Goal: Task Accomplishment & Management: Complete application form

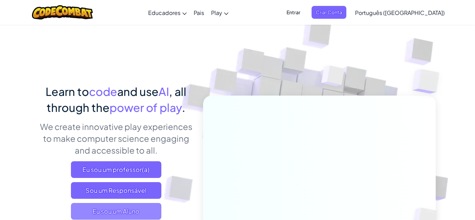
click at [115, 211] on span "Eu sou um Aluno" at bounding box center [116, 211] width 90 height 17
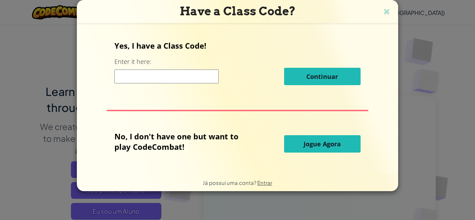
click at [137, 74] on input at bounding box center [166, 77] width 104 height 14
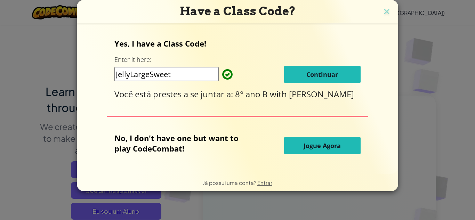
type input "JellyLargeSweet"
click at [343, 76] on button "Continuar" at bounding box center [322, 74] width 76 height 17
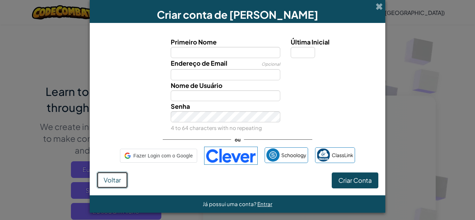
click at [121, 179] on button "Voltar" at bounding box center [112, 180] width 31 height 17
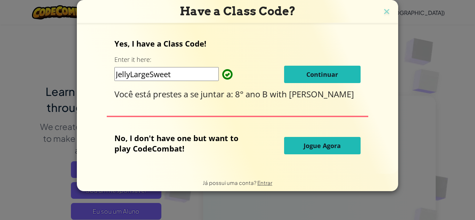
click at [306, 74] on span "Continuar" at bounding box center [322, 74] width 32 height 8
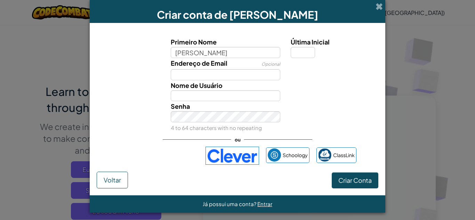
type input "Melissa"
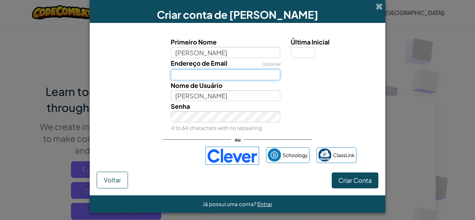
click at [277, 75] on input "Endereço de Email" at bounding box center [226, 74] width 110 height 11
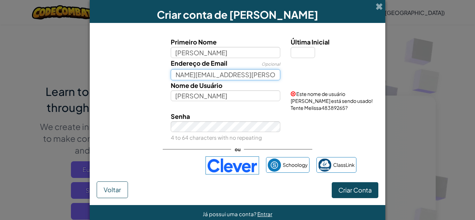
scroll to position [0, 34]
type input "melissa.scannavino@colegionomelini.com.br"
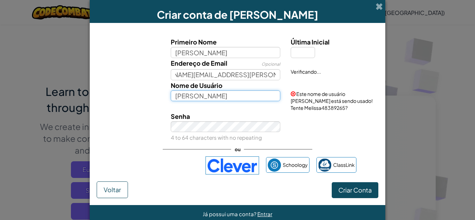
click at [248, 92] on input "Melissa" at bounding box center [226, 95] width 110 height 11
type input "Mel Scannavino"
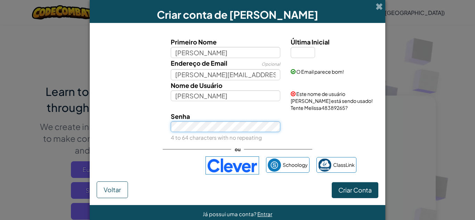
click at [245, 127] on div "Senha 4 to 64 characters with no repeating" at bounding box center [225, 127] width 120 height 32
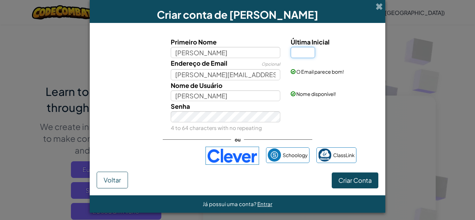
click at [300, 54] on input "Última Inicial" at bounding box center [303, 52] width 24 height 11
type input "p"
type input "P"
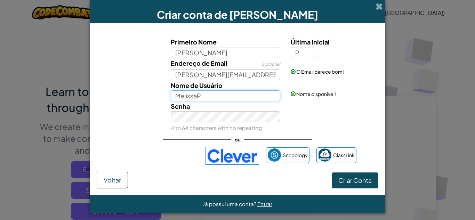
click at [186, 97] on input "MelissaP" at bounding box center [226, 95] width 110 height 11
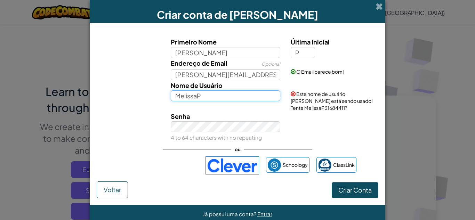
click at [208, 96] on input "MelissaP" at bounding box center [226, 95] width 110 height 11
click at [186, 96] on input "MelScannavino" at bounding box center [226, 95] width 110 height 11
click at [222, 96] on input "MelScannavino" at bounding box center [226, 95] width 110 height 11
type input "M"
type input "MelScannavino010212"
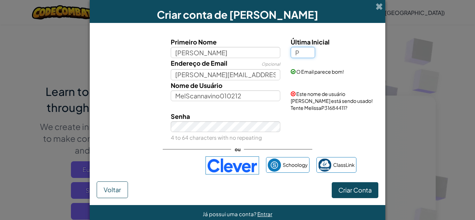
click at [305, 53] on input "P" at bounding box center [303, 52] width 24 height 11
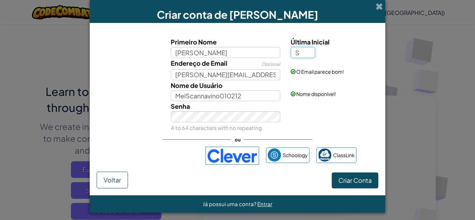
type input "S"
click at [244, 99] on input "MelScannavino010212" at bounding box center [226, 95] width 110 height 11
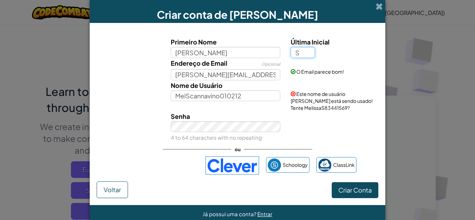
click at [300, 53] on input "S" at bounding box center [303, 52] width 24 height 11
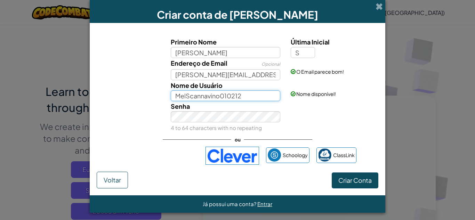
click at [267, 94] on input "MelScannavino010212" at bounding box center [226, 95] width 110 height 11
type input "MelScannavino12"
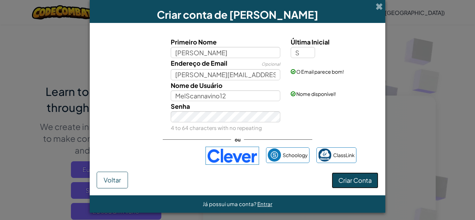
click at [366, 180] on span "Criar Conta" at bounding box center [354, 180] width 33 height 8
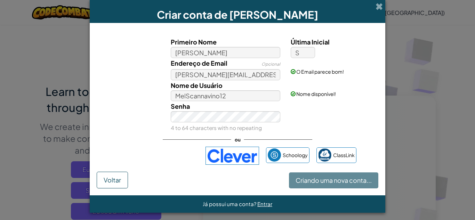
click at [366, 180] on div "Criando uma nova conta... Voltar" at bounding box center [238, 180] width 282 height 17
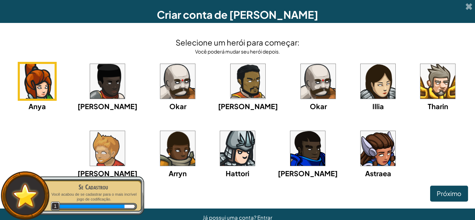
click at [362, 146] on img at bounding box center [377, 148] width 35 height 35
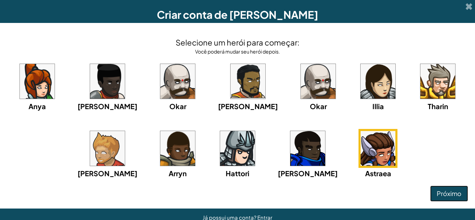
click at [445, 191] on span "Próximo" at bounding box center [449, 193] width 25 height 8
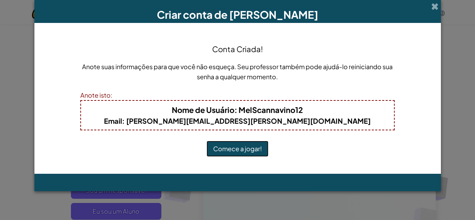
click at [224, 150] on button "Comece a jogar!" at bounding box center [237, 149] width 62 height 16
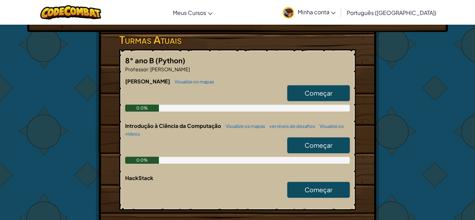
scroll to position [111, 0]
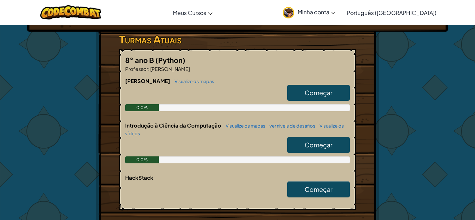
click at [308, 142] on span "Começar" at bounding box center [319, 145] width 28 height 8
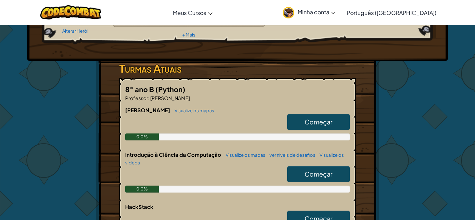
scroll to position [84, 0]
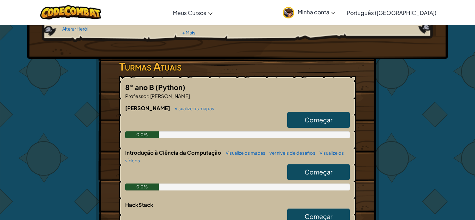
click at [313, 174] on span "Começar" at bounding box center [319, 172] width 28 height 8
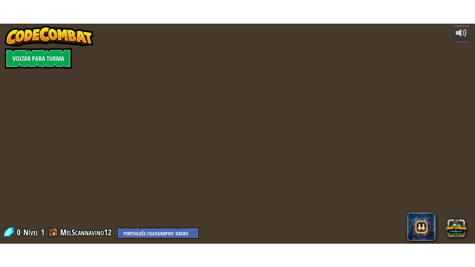
scroll to position [0, 0]
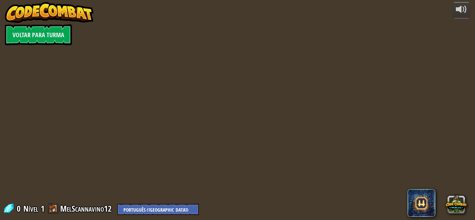
select select "pt-BR"
click at [313, 174] on div at bounding box center [237, 110] width 336 height 220
select select "pt-BR"
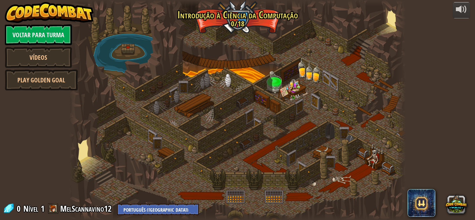
select select "pt-BR"
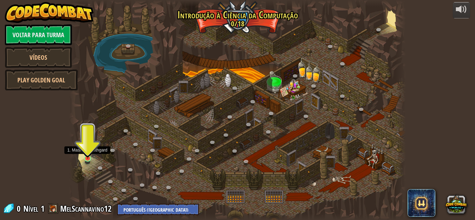
click at [88, 158] on img at bounding box center [88, 150] width 8 height 18
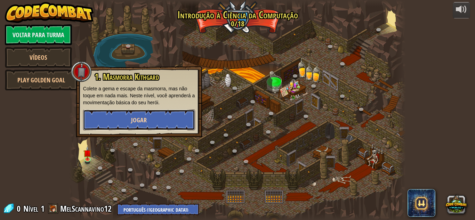
click at [146, 123] on span "Jogar" at bounding box center [139, 120] width 16 height 9
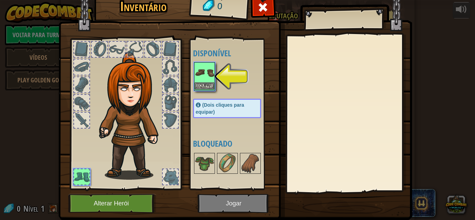
click at [201, 78] on img at bounding box center [204, 72] width 19 height 19
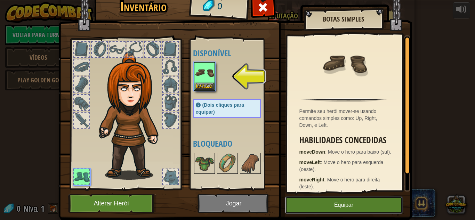
click at [313, 208] on button "Equipar" at bounding box center [343, 204] width 117 height 17
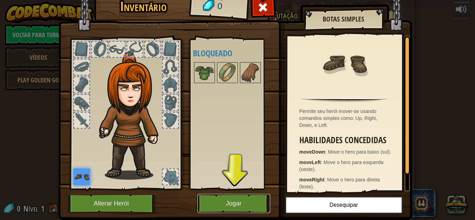
click at [260, 204] on button "Jogar" at bounding box center [233, 203] width 73 height 19
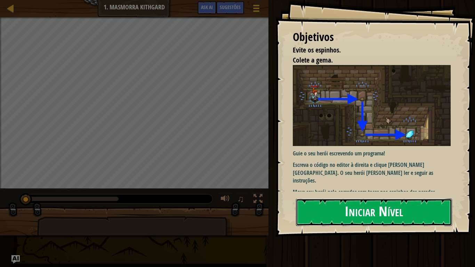
click at [339, 211] on button "Iniciar Nível" at bounding box center [374, 211] width 156 height 27
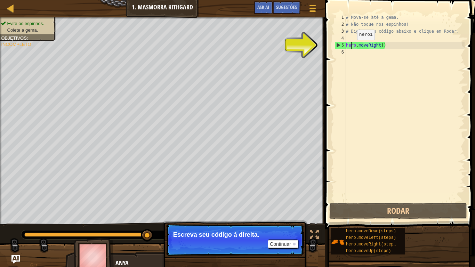
click at [351, 47] on div "# Mova-se até a gema. # Não toque nos espinhos! # Digite seu código abaixo e cl…" at bounding box center [404, 115] width 120 height 202
type textarea "hero.moveRight()"
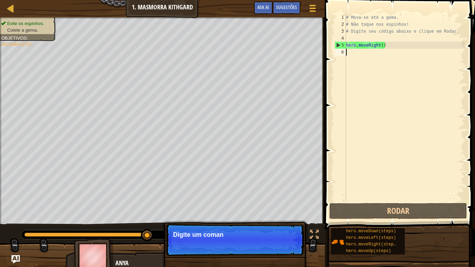
click at [379, 62] on div "# Mova-se até a gema. # Não toque nos espinhos! # Digite seu código abaixo e cl…" at bounding box center [404, 115] width 120 height 202
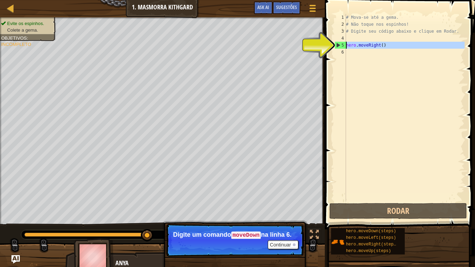
click at [339, 45] on div "5" at bounding box center [340, 45] width 11 height 7
click at [338, 45] on div "5" at bounding box center [340, 45] width 11 height 7
type textarea "hero.moveRight()"
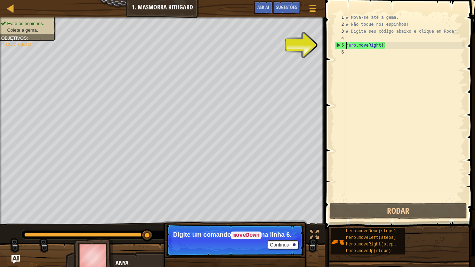
click at [347, 51] on div "# Mova-se até a gema. # Não toque nos espinhos! # Digite seu código abaixo e cl…" at bounding box center [404, 115] width 120 height 202
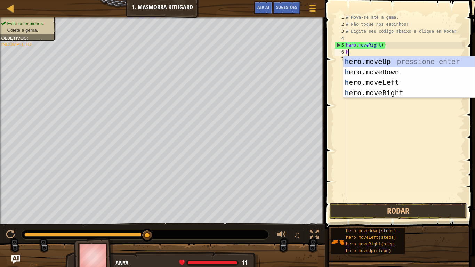
scroll to position [3, 0]
type textarea "he"
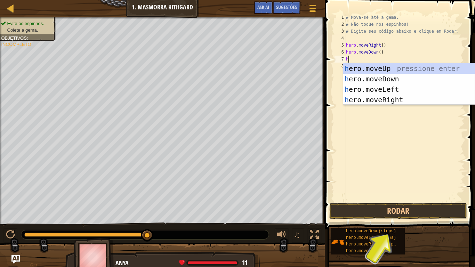
type textarea "her"
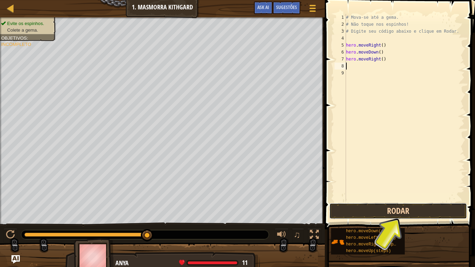
click at [393, 216] on button "Rodar" at bounding box center [398, 211] width 138 height 16
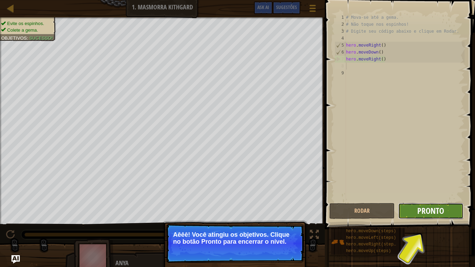
click at [436, 213] on span "Pronto" at bounding box center [430, 210] width 27 height 11
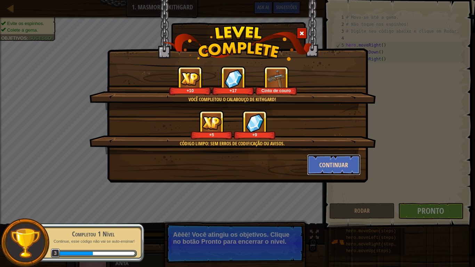
click at [352, 165] on button "Continuar" at bounding box center [334, 164] width 54 height 21
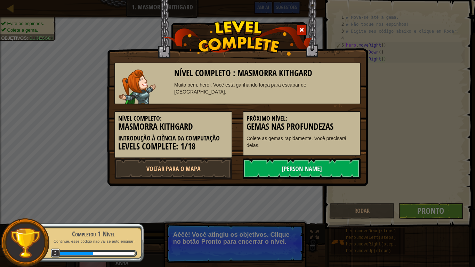
click at [352, 165] on link "[PERSON_NAME]" at bounding box center [302, 168] width 118 height 21
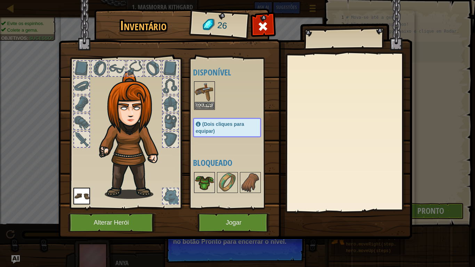
click at [202, 179] on img at bounding box center [204, 182] width 19 height 19
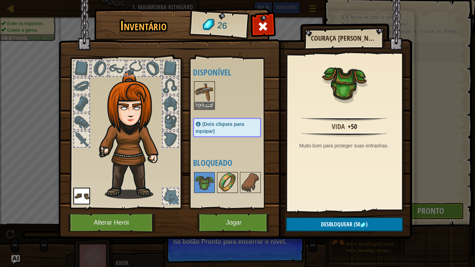
click at [222, 183] on img at bounding box center [227, 182] width 19 height 19
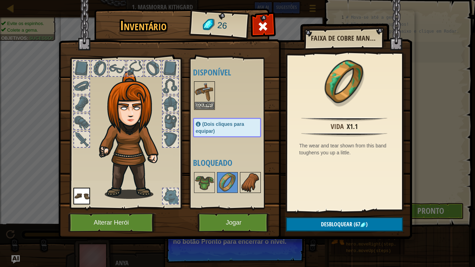
click at [248, 185] on img at bounding box center [250, 182] width 19 height 19
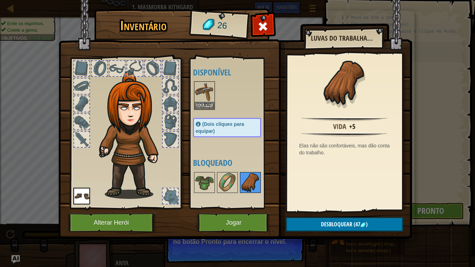
click at [248, 185] on img at bounding box center [250, 182] width 19 height 19
click at [79, 144] on div at bounding box center [81, 139] width 15 height 15
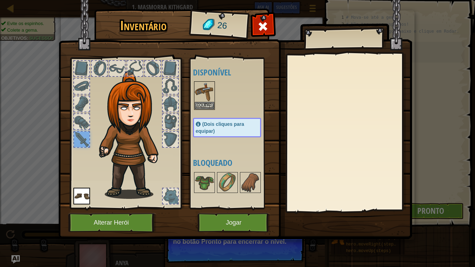
click at [81, 195] on img at bounding box center [81, 196] width 17 height 17
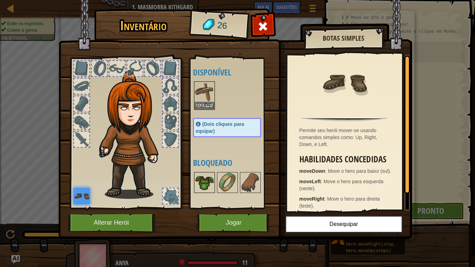
click at [203, 178] on img at bounding box center [204, 182] width 19 height 19
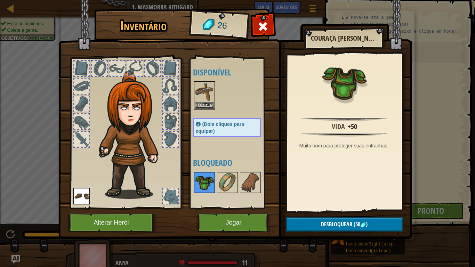
click at [203, 181] on img at bounding box center [204, 182] width 19 height 19
click at [205, 105] on button "Equipar" at bounding box center [204, 105] width 19 height 7
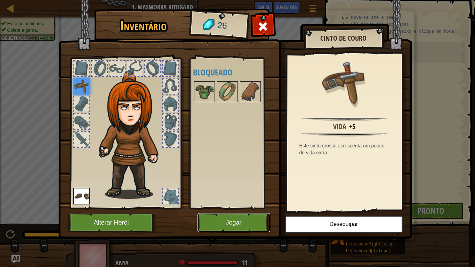
click at [238, 220] on button "Jogar" at bounding box center [233, 222] width 73 height 19
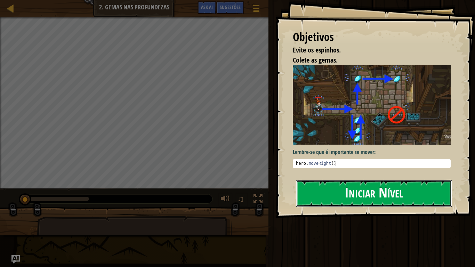
click at [392, 192] on button "Iniciar Nível" at bounding box center [374, 193] width 156 height 27
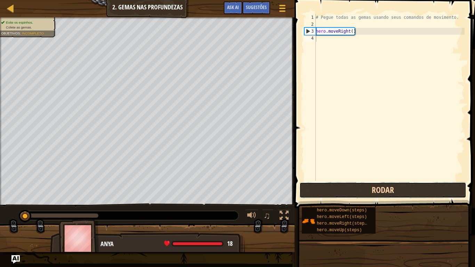
click at [382, 191] on button "Rodar" at bounding box center [382, 190] width 167 height 16
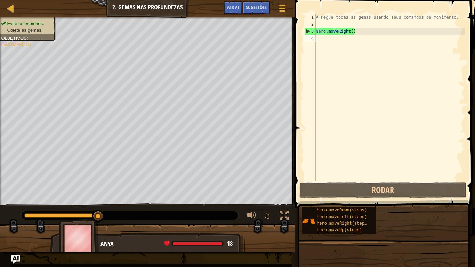
scroll to position [3, 0]
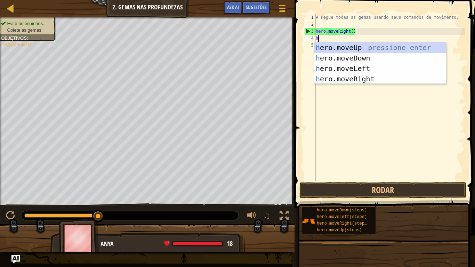
type textarea "he"
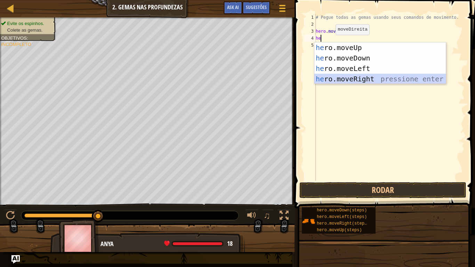
click at [351, 77] on div "he ro.moveUp pressione enter he ro.moveDown pressione enter he ro.moveLeft pres…" at bounding box center [379, 73] width 131 height 63
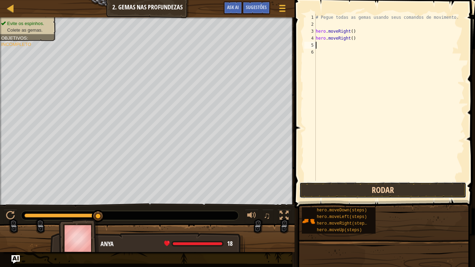
click at [363, 192] on button "Rodar" at bounding box center [382, 190] width 167 height 16
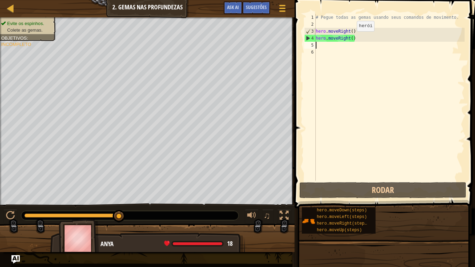
click at [350, 38] on div "# Pegue todas as gemas usando seus comandos de movimento. hero . moveRight ( ) …" at bounding box center [389, 104] width 150 height 181
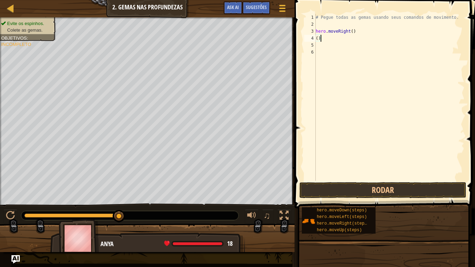
click at [330, 40] on div "# Pegue todas as gemas usando seus comandos de movimento. hero . moveRight ( ) …" at bounding box center [389, 104] width 150 height 181
type textarea "("
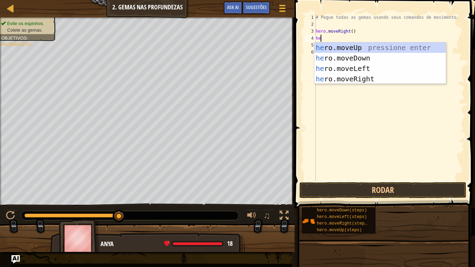
type textarea "her"
click at [340, 69] on div "her o.moveUp pressione enter her o.moveDown pressione enter her o.moveLeft pres…" at bounding box center [379, 73] width 131 height 63
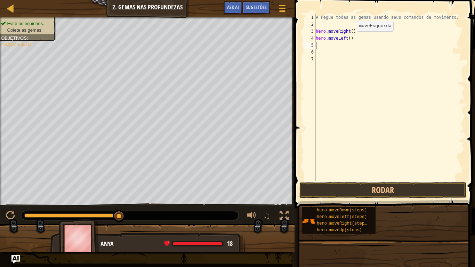
scroll to position [3, 0]
click at [403, 190] on button "Rodar" at bounding box center [382, 190] width 167 height 16
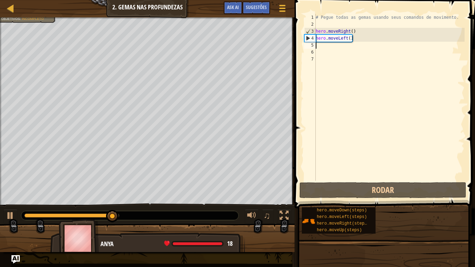
click at [358, 39] on div "# Pegue todas as gemas usando seus comandos de movimento. hero . moveRight ( ) …" at bounding box center [389, 104] width 150 height 181
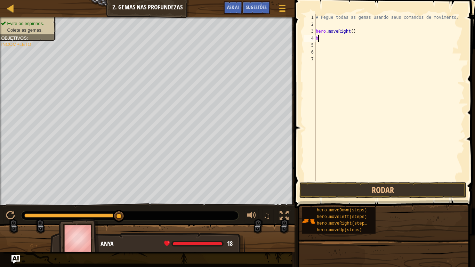
type textarea "he"
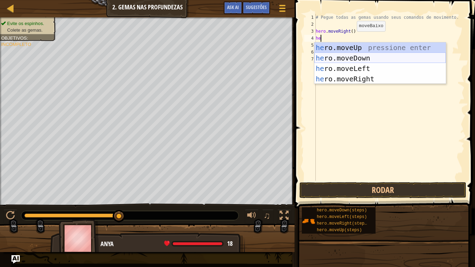
click at [366, 58] on div "he ro.moveUp pressione enter he ro.moveDown pressione enter he ro.moveLeft pres…" at bounding box center [379, 73] width 131 height 63
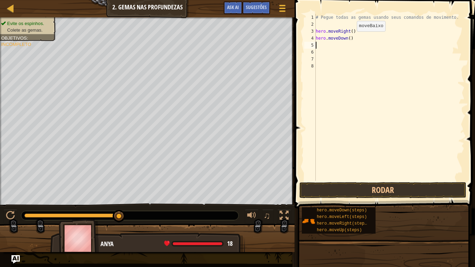
scroll to position [3, 0]
click at [366, 185] on button "Rodar" at bounding box center [382, 190] width 167 height 16
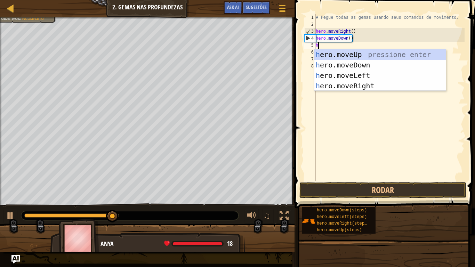
type textarea "he"
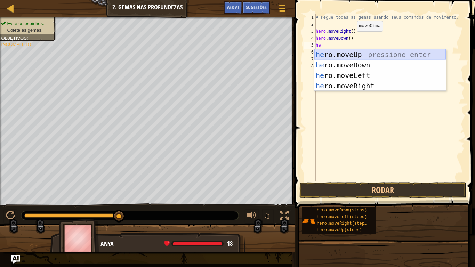
click at [360, 55] on div "he ro.moveUp pressione enter he ro.moveDown pressione enter he ro.moveLeft pres…" at bounding box center [379, 80] width 131 height 63
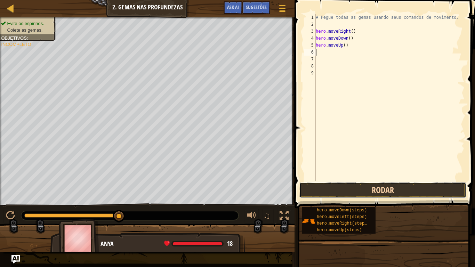
click at [406, 185] on button "Rodar" at bounding box center [382, 190] width 167 height 16
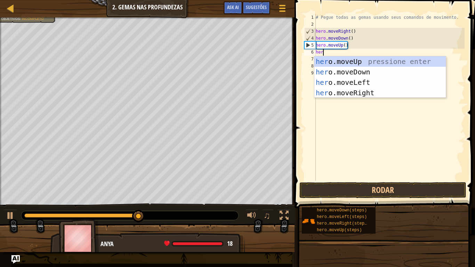
type textarea "hero"
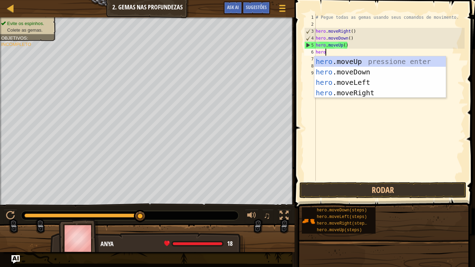
scroll to position [3, 1]
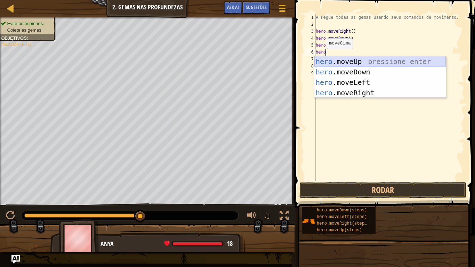
click at [346, 62] on div "hero .moveUp pressione enter hero .moveDown pressione enter hero .moveLeft pres…" at bounding box center [379, 87] width 131 height 63
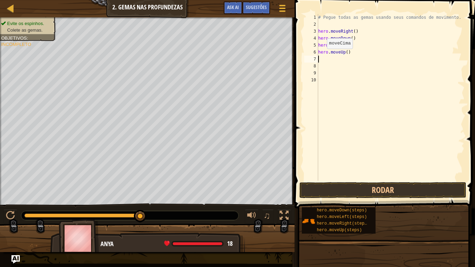
scroll to position [3, 0]
click at [370, 192] on button "Rodar" at bounding box center [382, 190] width 167 height 16
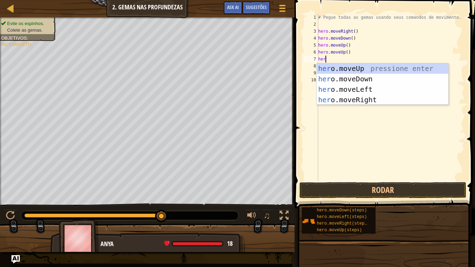
type textarea "hero"
click at [416, 97] on div "hero .moveUp pressione enter hero .moveDown pressione enter hero .moveLeft pres…" at bounding box center [382, 94] width 131 height 63
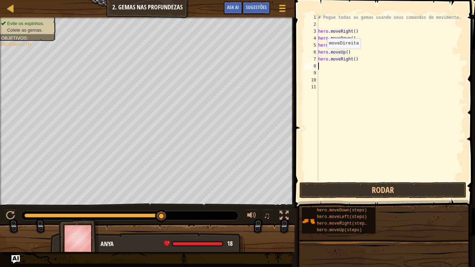
scroll to position [3, 0]
click at [396, 181] on span at bounding box center [385, 94] width 186 height 229
click at [397, 189] on button "Rodar" at bounding box center [382, 190] width 167 height 16
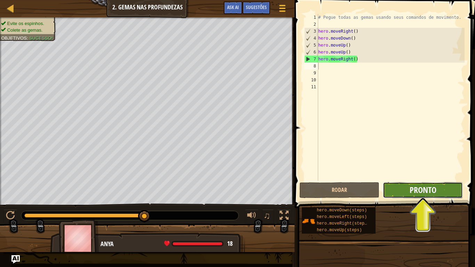
click at [416, 195] on span "Pronto" at bounding box center [422, 189] width 27 height 11
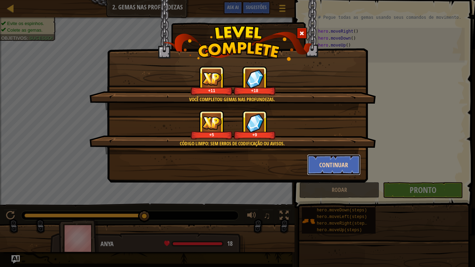
click at [341, 164] on button "Continuar" at bounding box center [334, 164] width 54 height 21
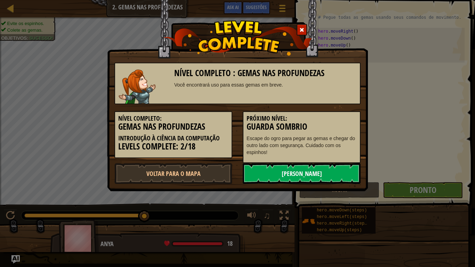
click at [333, 167] on link "[PERSON_NAME]" at bounding box center [302, 173] width 118 height 21
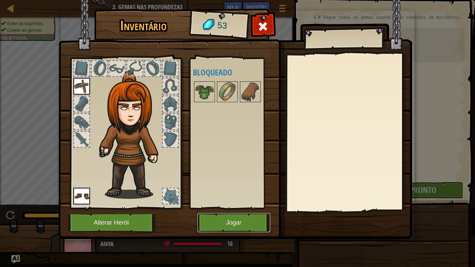
click at [239, 220] on button "Jogar" at bounding box center [233, 222] width 73 height 19
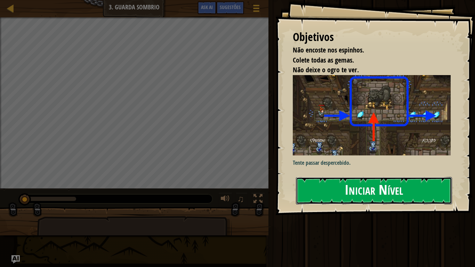
click at [343, 190] on button "Iniciar Nível" at bounding box center [374, 190] width 156 height 27
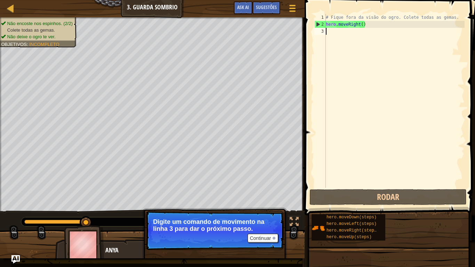
scroll to position [3, 0]
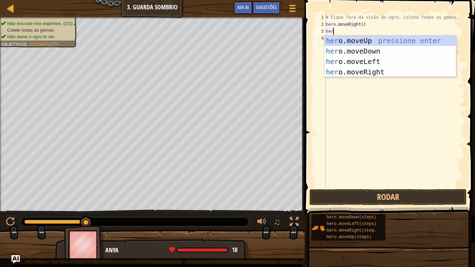
type textarea "hero"
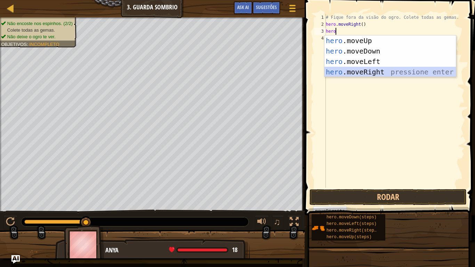
click at [380, 71] on div "hero .moveUp pressione enter hero .moveDown pressione enter hero .moveLeft pres…" at bounding box center [389, 66] width 131 height 63
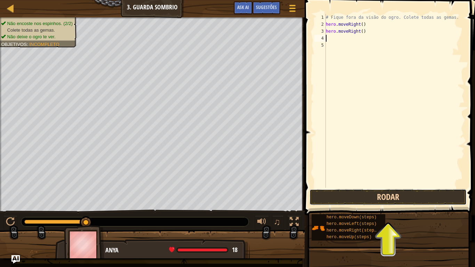
click at [371, 193] on button "Rodar" at bounding box center [387, 197] width 157 height 16
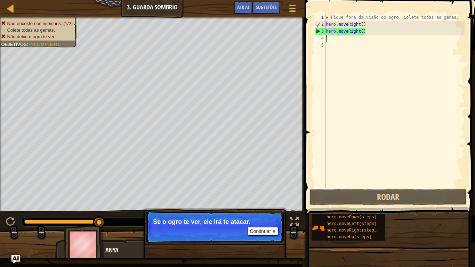
type textarea "h"
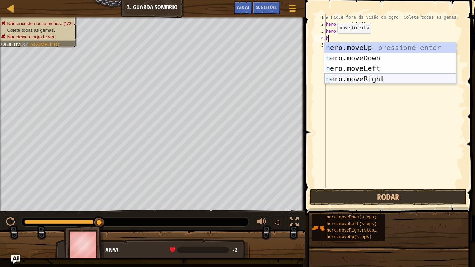
click at [356, 78] on div "h ero.moveUp pressione enter h ero.moveDown pressione enter h ero.moveLeft pres…" at bounding box center [389, 73] width 131 height 63
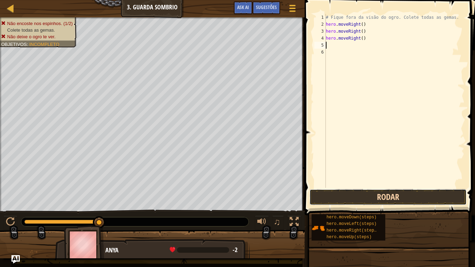
click at [385, 202] on button "Rodar" at bounding box center [387, 197] width 157 height 16
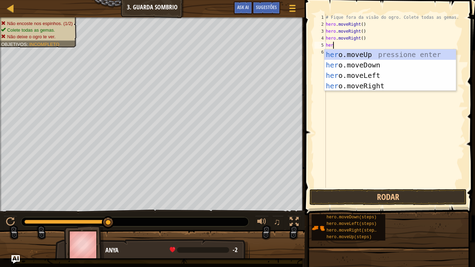
type textarea "hero"
click at [356, 83] on div "hero .moveUp pressione enter hero .moveDown pressione enter hero .moveLeft pres…" at bounding box center [389, 80] width 131 height 63
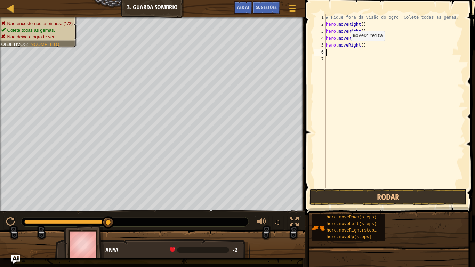
scroll to position [3, 0]
click at [401, 202] on button "Rodar" at bounding box center [387, 197] width 157 height 16
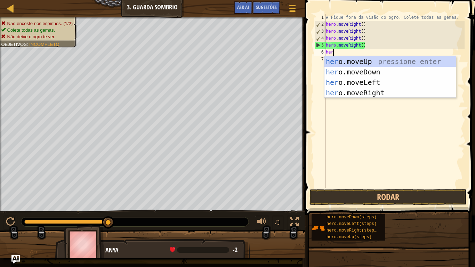
type textarea "hero"
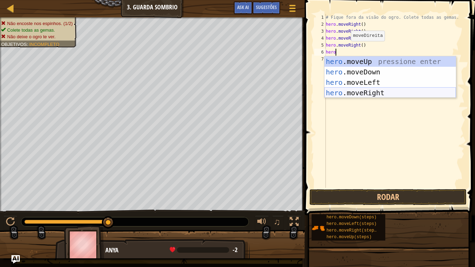
click at [365, 93] on div "hero .moveUp pressione enter hero .moveDown pressione enter hero .moveLeft pres…" at bounding box center [389, 87] width 131 height 63
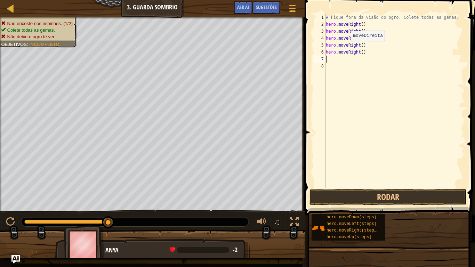
scroll to position [3, 0]
click at [377, 201] on button "Rodar" at bounding box center [387, 197] width 157 height 16
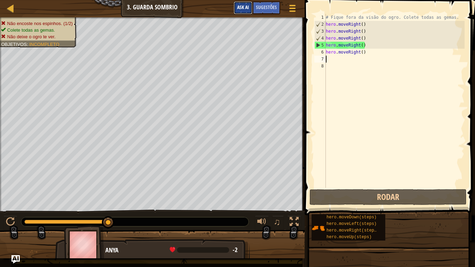
click at [242, 6] on span "Ask AI" at bounding box center [243, 7] width 12 height 7
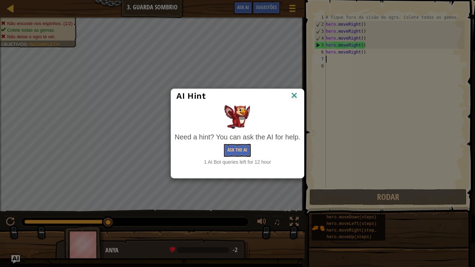
click at [292, 95] on img at bounding box center [294, 96] width 9 height 10
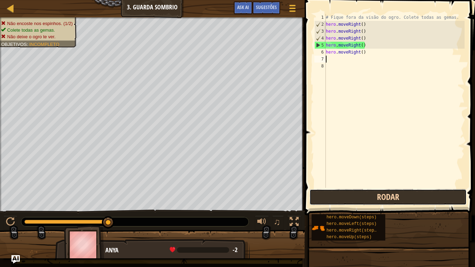
click at [354, 190] on button "Rodar" at bounding box center [387, 197] width 157 height 16
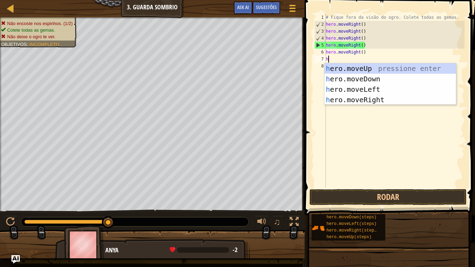
scroll to position [3, 0]
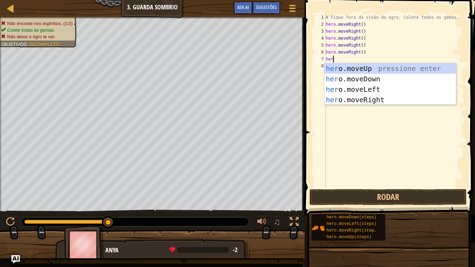
type textarea "hero"
click at [346, 96] on div "hero .moveUp pressione enter hero .moveDown pressione enter hero .moveLeft pres…" at bounding box center [389, 94] width 131 height 63
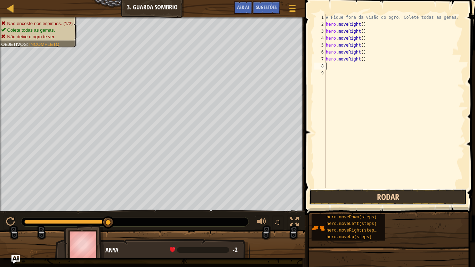
click at [349, 200] on button "Rodar" at bounding box center [387, 197] width 157 height 16
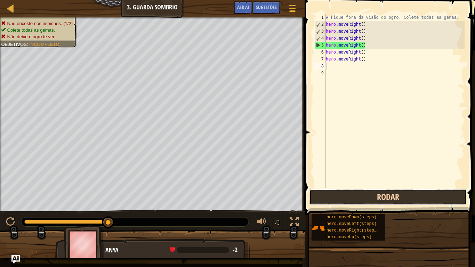
click at [431, 199] on button "Rodar" at bounding box center [387, 197] width 157 height 16
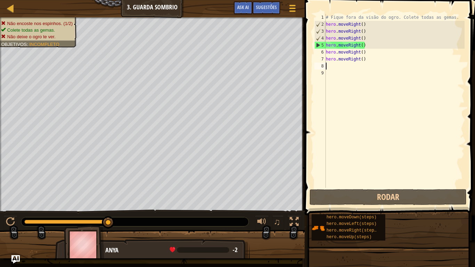
click at [374, 57] on div "# Fique fora da visão do ogro. Colete todas as gemas. hero . moveRight ( ) hero…" at bounding box center [394, 108] width 140 height 188
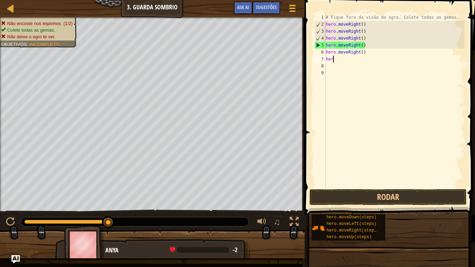
type textarea "h"
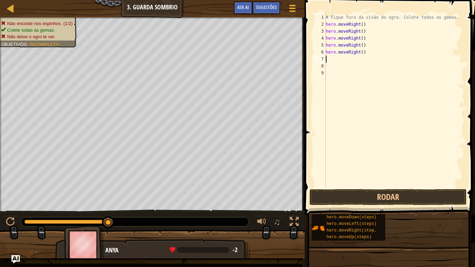
click at [373, 55] on div "# Fique fora da visão do ogro. Colete todas as gemas. hero . moveRight ( ) hero…" at bounding box center [394, 108] width 140 height 188
type textarea "h"
click at [372, 46] on div "# Fique fora da visão do ogro. Colete todas as gemas. hero . moveRight ( ) hero…" at bounding box center [394, 108] width 140 height 188
type textarea "h"
click at [367, 41] on div "# Fique fora da visão do ogro. Colete todas as gemas. hero . moveRight ( ) hero…" at bounding box center [394, 108] width 140 height 188
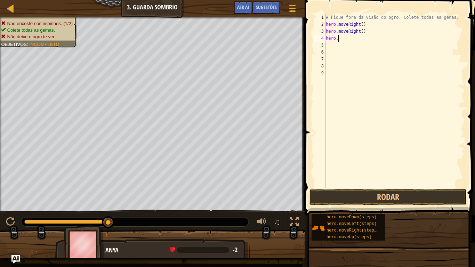
type textarea "h"
click at [372, 33] on div "# Fique fora da visão do ogro. Colete todas as gemas. hero . moveRight ( ) hero…" at bounding box center [394, 108] width 140 height 188
type textarea "h"
click at [386, 202] on button "Rodar" at bounding box center [387, 197] width 157 height 16
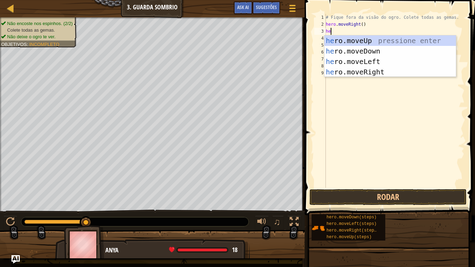
type textarea "her"
click at [366, 40] on div "her o.moveUp pressione enter her o.moveDown pressione enter her o.moveLeft pres…" at bounding box center [389, 66] width 131 height 63
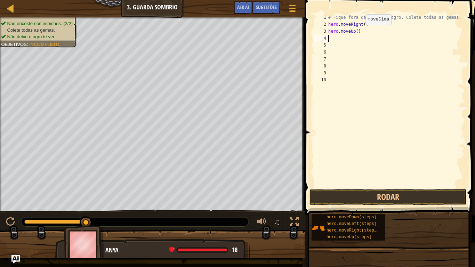
scroll to position [3, 0]
click at [368, 201] on button "Rodar" at bounding box center [387, 197] width 157 height 16
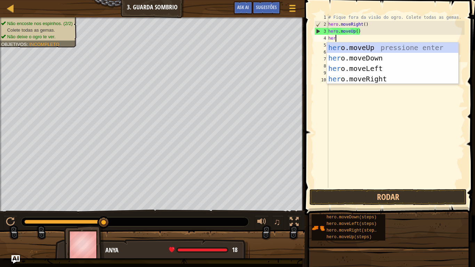
type textarea "hero"
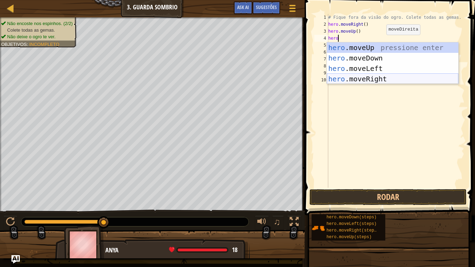
click at [391, 76] on div "hero .moveUp pressione enter hero .moveDown pressione enter hero .moveLeft pres…" at bounding box center [392, 73] width 131 height 63
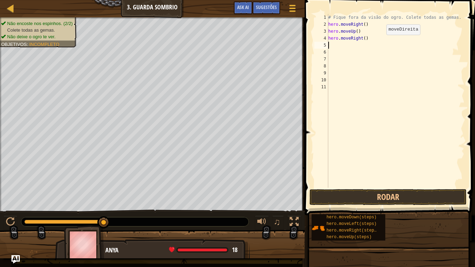
scroll to position [3, 0]
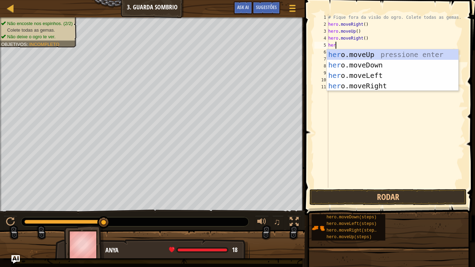
type textarea "hero"
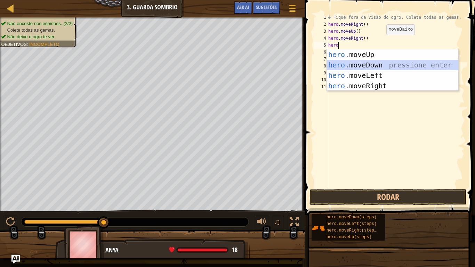
click at [348, 65] on div "hero .moveUp pressione enter hero .moveDown pressione enter hero .moveLeft pres…" at bounding box center [392, 80] width 131 height 63
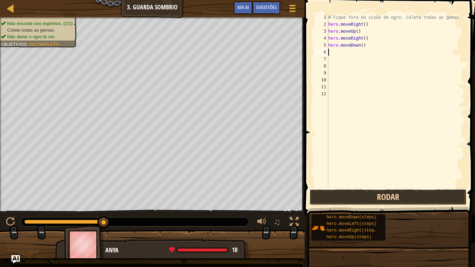
click at [354, 195] on button "Rodar" at bounding box center [387, 197] width 157 height 16
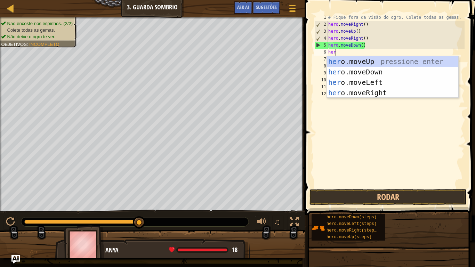
type textarea "hero"
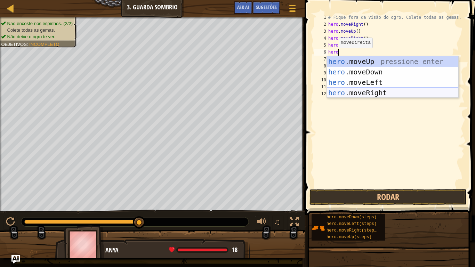
click at [359, 90] on div "hero .moveUp pressione enter hero .moveDown pressione enter hero .moveLeft pres…" at bounding box center [392, 87] width 131 height 63
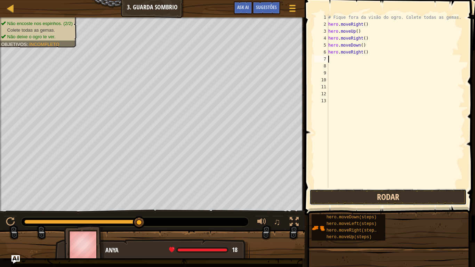
click at [381, 191] on button "Rodar" at bounding box center [387, 197] width 157 height 16
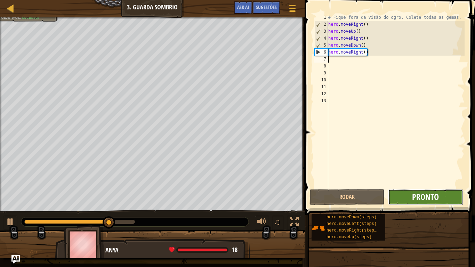
click at [423, 194] on span "Pronto" at bounding box center [425, 196] width 27 height 11
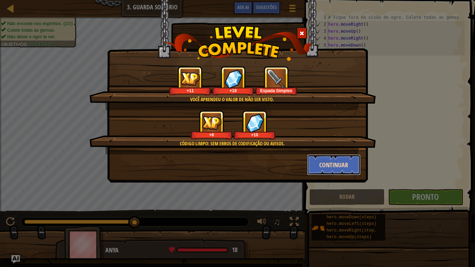
click at [330, 159] on button "Continuar" at bounding box center [334, 164] width 54 height 21
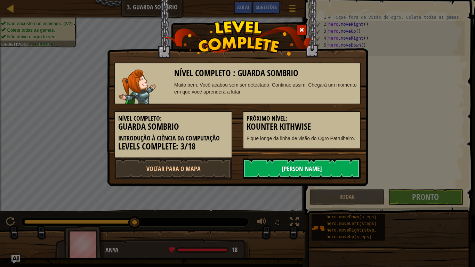
click at [328, 169] on link "[PERSON_NAME]" at bounding box center [302, 168] width 118 height 21
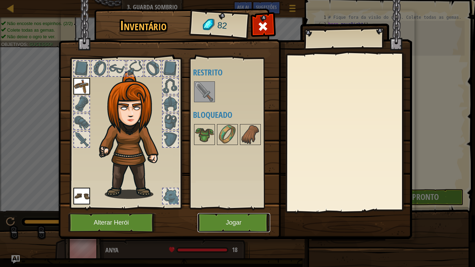
click at [247, 220] on button "Jogar" at bounding box center [233, 222] width 73 height 19
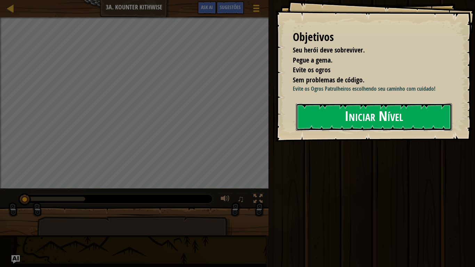
click at [330, 120] on button "Iniciar Nível" at bounding box center [374, 116] width 156 height 27
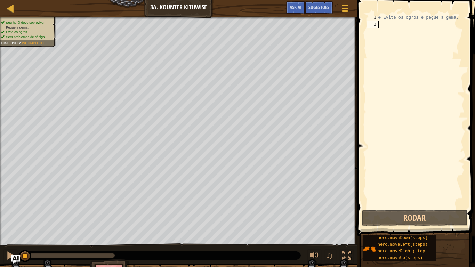
scroll to position [3, 0]
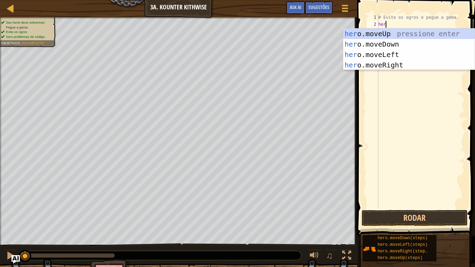
type textarea "hero"
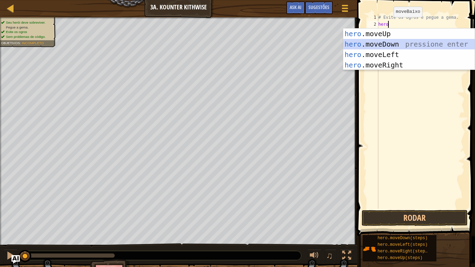
click at [396, 43] on div "hero .moveUp pressione enter hero .moveDown pressione enter hero .moveLeft pres…" at bounding box center [408, 60] width 131 height 63
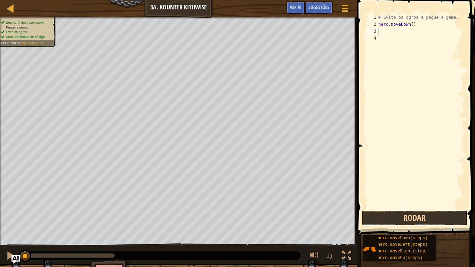
click at [433, 211] on button "Rodar" at bounding box center [415, 218] width 106 height 16
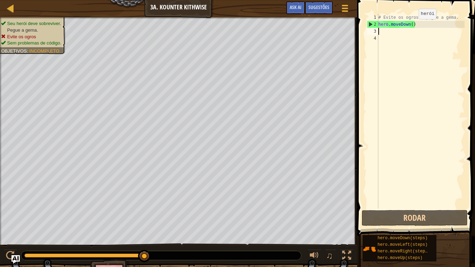
click at [413, 26] on div "# Evite os ogros e pegue a gema. hero . moveDown ( )" at bounding box center [421, 118] width 88 height 209
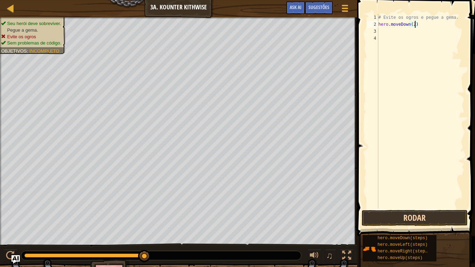
type textarea "hero.moveDown(2)"
click at [449, 220] on button "Rodar" at bounding box center [415, 218] width 106 height 16
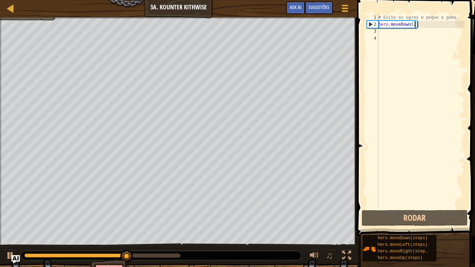
click at [382, 33] on div "# Evite os ogros e pegue a gema. hero . moveDown ( 2 )" at bounding box center [421, 118] width 88 height 209
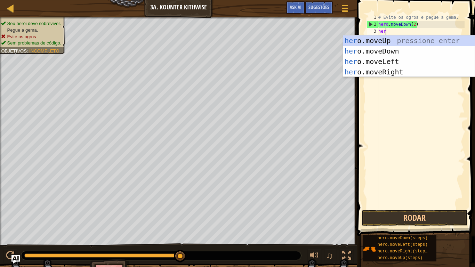
type textarea "hero"
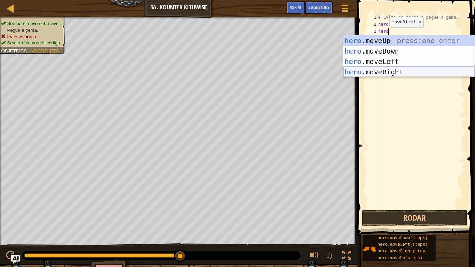
click at [397, 76] on div "hero .moveUp pressione enter hero .moveDown pressione enter hero .moveLeft pres…" at bounding box center [408, 66] width 131 height 63
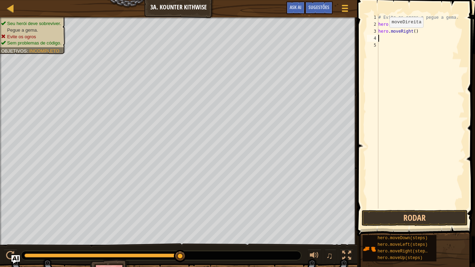
scroll to position [3, 0]
click at [425, 214] on button "Rodar" at bounding box center [415, 218] width 106 height 16
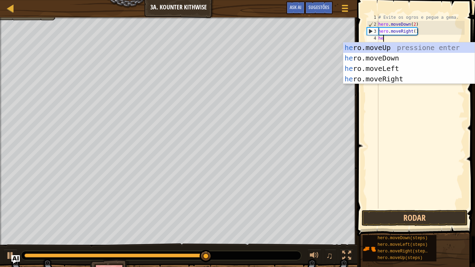
type textarea "her"
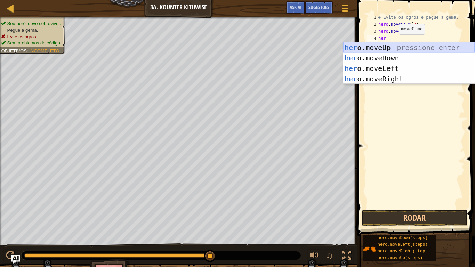
click at [394, 47] on div "her o.moveUp pressione enter her o.moveDown pressione enter her o.moveLeft pres…" at bounding box center [408, 73] width 131 height 63
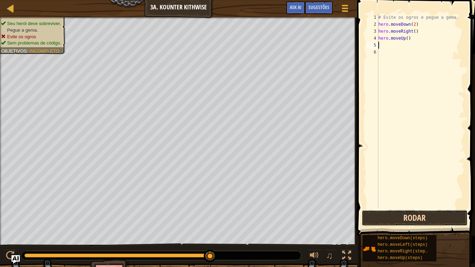
click at [385, 210] on button "Rodar" at bounding box center [415, 218] width 106 height 16
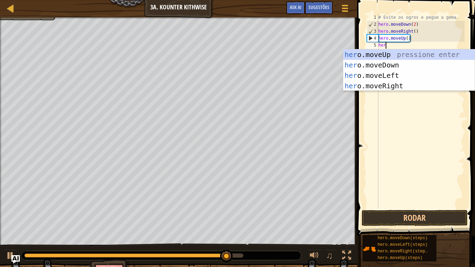
type textarea "hero"
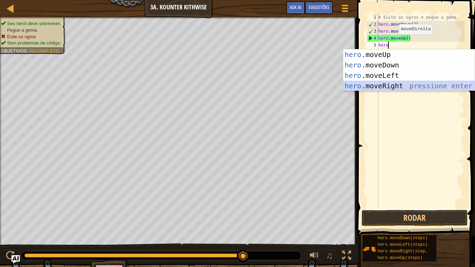
click at [398, 85] on div "hero .moveUp pressione enter hero .moveDown pressione enter hero .moveLeft pres…" at bounding box center [408, 80] width 131 height 63
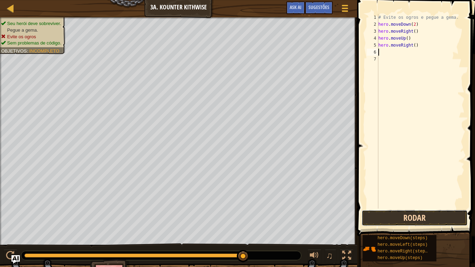
click at [433, 215] on button "Rodar" at bounding box center [415, 218] width 106 height 16
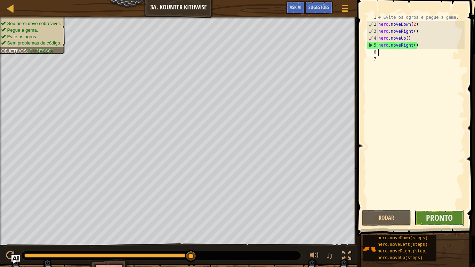
click at [456, 216] on button "Pronto" at bounding box center [439, 218] width 50 height 16
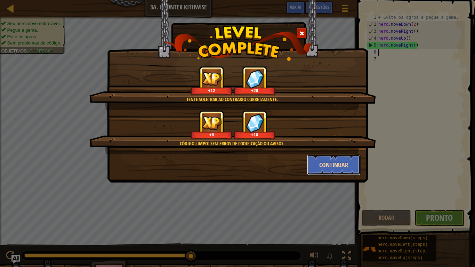
click at [342, 166] on button "Continuar" at bounding box center [334, 164] width 54 height 21
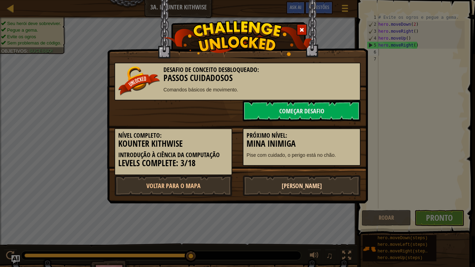
click at [308, 186] on link "[PERSON_NAME]" at bounding box center [302, 185] width 118 height 21
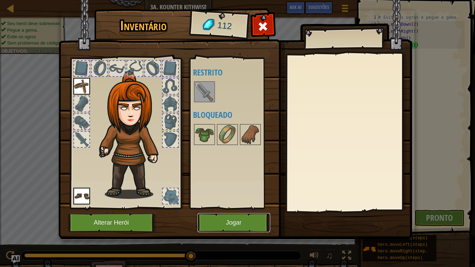
click at [249, 219] on button "Jogar" at bounding box center [233, 222] width 73 height 19
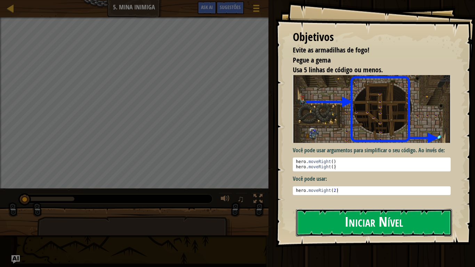
click at [322, 216] on button "Iniciar Nível" at bounding box center [374, 222] width 156 height 27
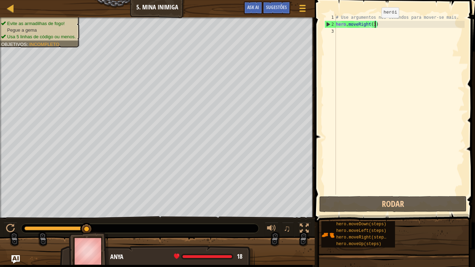
click at [375, 25] on div "# Use argumentos nos comandos para mover-se mais. hero . moveRight ( 3 )" at bounding box center [399, 111] width 130 height 195
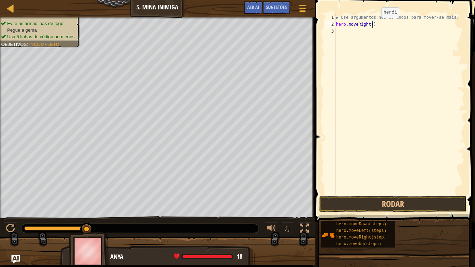
scroll to position [3, 6]
click at [410, 199] on button "Rodar" at bounding box center [392, 204] width 147 height 16
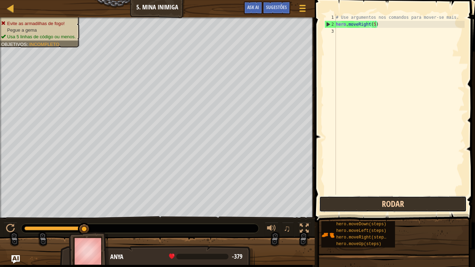
click at [413, 200] on button "Rodar" at bounding box center [392, 204] width 147 height 16
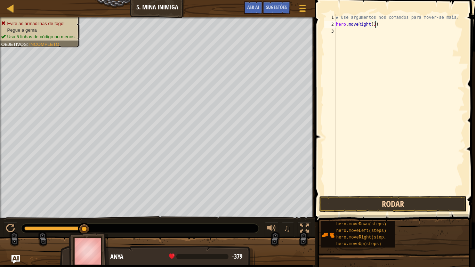
type textarea "hero.moveRight(3)"
click at [385, 197] on button "Rodar" at bounding box center [392, 204] width 147 height 16
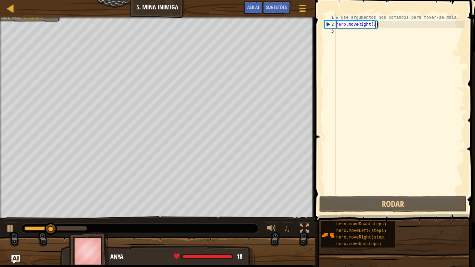
click at [337, 36] on div "# Use argumentos nos comandos para mover-se mais. hero . moveRight ( 3 )" at bounding box center [399, 111] width 130 height 195
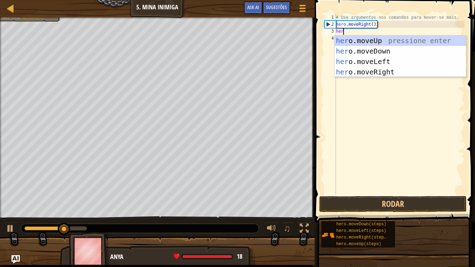
type textarea "hero"
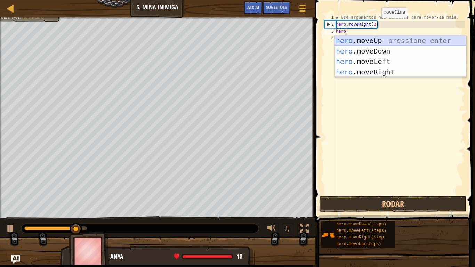
click at [363, 39] on div "hero .moveUp pressione enter hero .moveDown pressione enter hero .moveLeft pres…" at bounding box center [399, 66] width 131 height 63
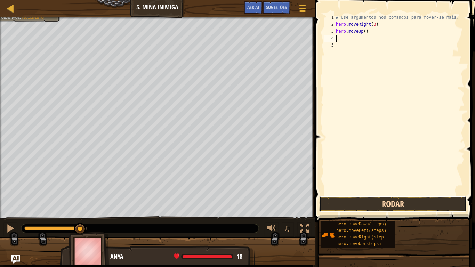
click at [372, 206] on button "Rodar" at bounding box center [392, 204] width 147 height 16
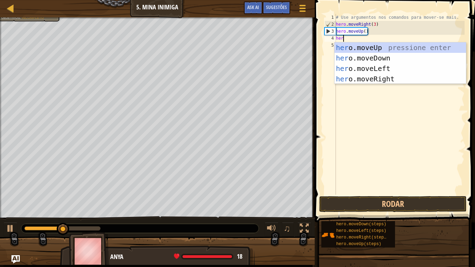
type textarea "hero"
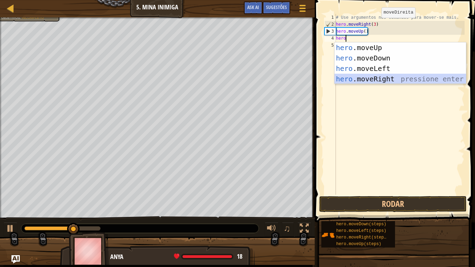
click at [386, 81] on div "hero .moveUp pressione enter hero .moveDown pressione enter hero .moveLeft pres…" at bounding box center [399, 73] width 131 height 63
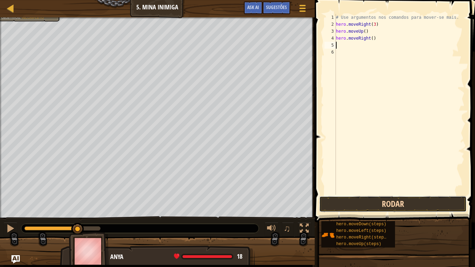
click at [389, 198] on button "Rodar" at bounding box center [392, 204] width 147 height 16
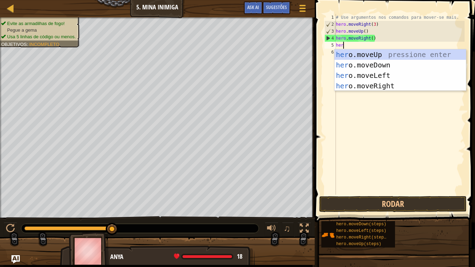
type textarea "hero"
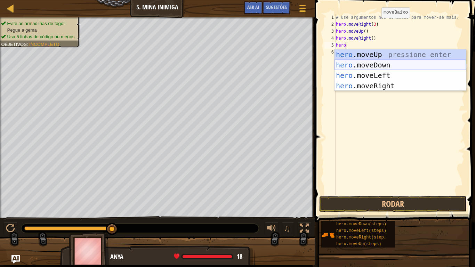
click at [365, 64] on div "hero .moveUp pressione enter hero .moveDown pressione enter hero .moveLeft pres…" at bounding box center [399, 80] width 131 height 63
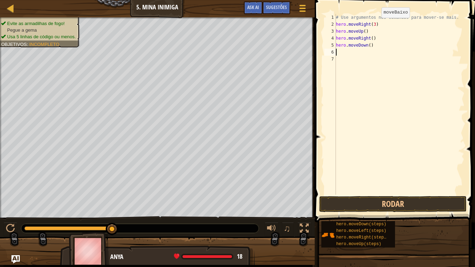
scroll to position [3, 0]
click at [369, 46] on div "# Use argumentos nos comandos para mover-se mais. hero . moveRight ( 3 ) hero .…" at bounding box center [399, 111] width 130 height 195
click at [421, 198] on button "Rodar" at bounding box center [392, 204] width 147 height 16
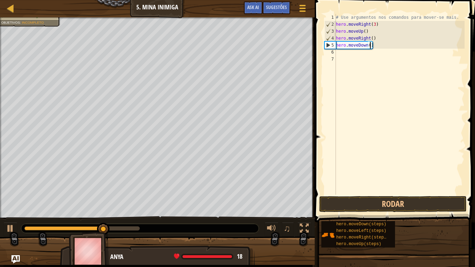
scroll to position [3, 5]
type textarea "hero.moveDown(3)"
click at [342, 54] on div "# Use argumentos nos comandos para mover-se mais. hero . moveRight ( 3 ) hero .…" at bounding box center [399, 111] width 130 height 195
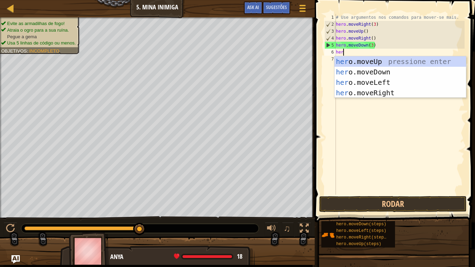
type textarea "hero"
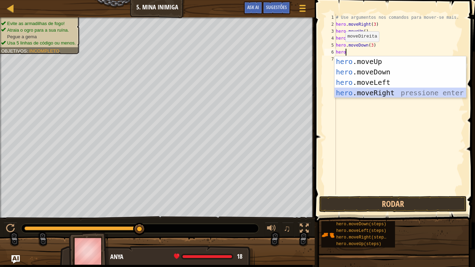
click at [365, 94] on div "hero .moveUp pressione enter hero .moveDown pressione enter hero .moveLeft pres…" at bounding box center [399, 87] width 131 height 63
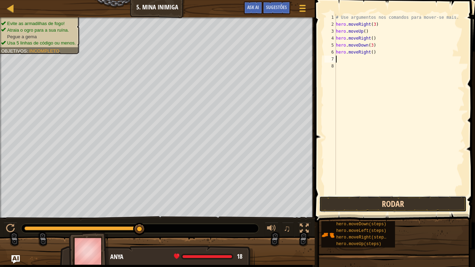
click at [382, 210] on button "Rodar" at bounding box center [392, 204] width 147 height 16
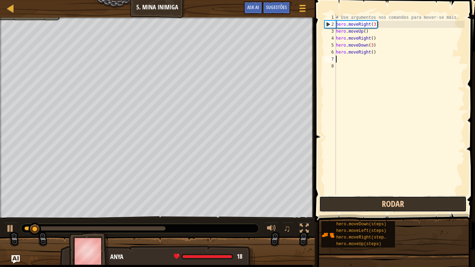
click at [377, 206] on button "Rodar" at bounding box center [392, 204] width 147 height 16
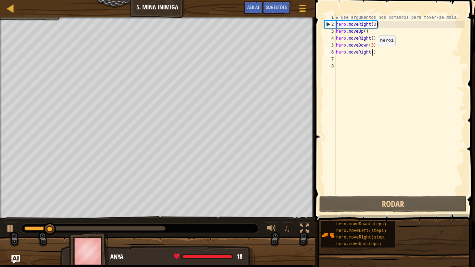
click at [372, 53] on div "# Use argumentos nos comandos para mover-se mais. hero . moveRight ( 3 ) hero .…" at bounding box center [399, 111] width 130 height 195
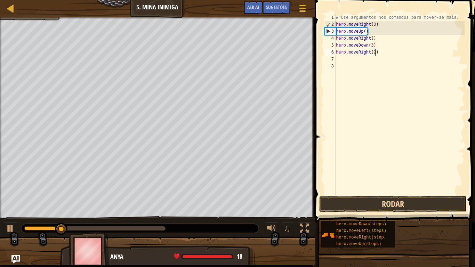
type textarea "hero.moveRight(2)"
click at [410, 200] on button "Rodar" at bounding box center [392, 204] width 147 height 16
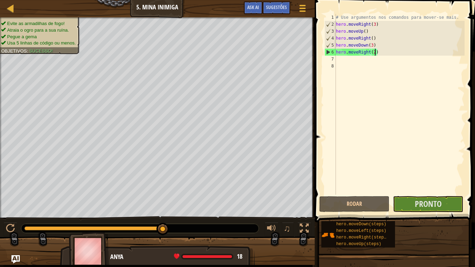
drag, startPoint x: 141, startPoint y: 232, endPoint x: 179, endPoint y: 233, distance: 37.9
click at [179, 220] on div at bounding box center [140, 229] width 238 height 10
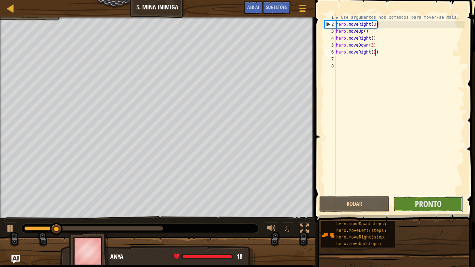
click at [405, 208] on button "Pronto" at bounding box center [428, 204] width 70 height 16
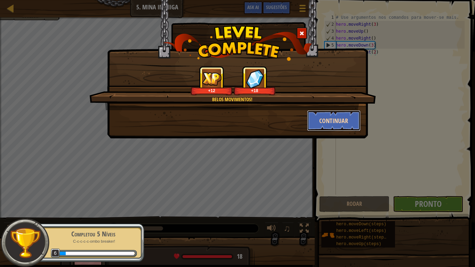
click at [336, 120] on button "Continuar" at bounding box center [334, 120] width 54 height 21
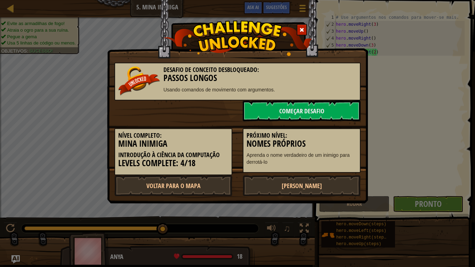
click at [79, 84] on div "Desafio de Conceito Desbloqueado: Passos Longos Usando comandos de movimento co…" at bounding box center [237, 133] width 475 height 267
click at [271, 186] on link "[PERSON_NAME]" at bounding box center [302, 185] width 118 height 21
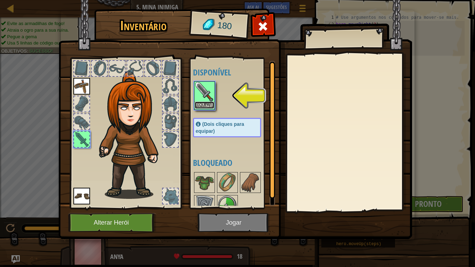
click at [207, 103] on button "Equipar" at bounding box center [204, 105] width 19 height 7
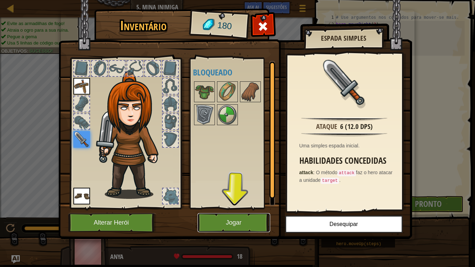
click at [220, 220] on button "Jogar" at bounding box center [233, 222] width 73 height 19
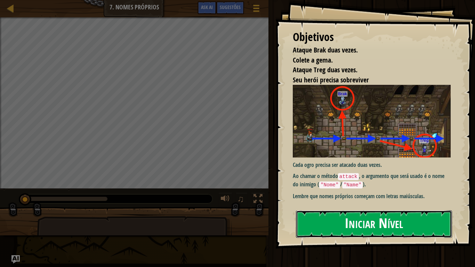
click at [366, 217] on button "Iniciar Nível" at bounding box center [374, 223] width 156 height 27
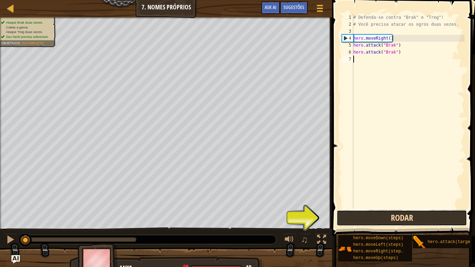
click at [340, 216] on button "Rodar" at bounding box center [401, 218] width 130 height 16
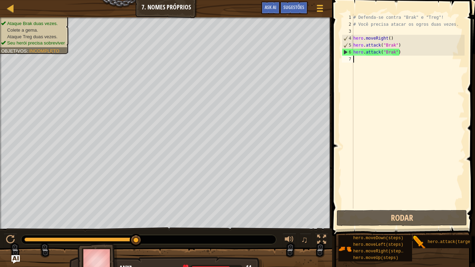
type textarea "m"
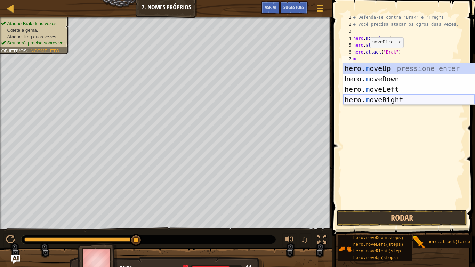
click at [378, 97] on div "hero. m oveUp pressione enter hero. m oveDown pressione enter hero. m oveLeft p…" at bounding box center [408, 94] width 131 height 63
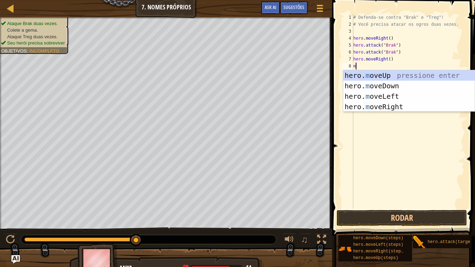
type textarea "mo"
click at [376, 89] on div "hero. mo veUp pressione enter hero. mo veDown pressione enter hero. mo veLeft p…" at bounding box center [408, 101] width 131 height 63
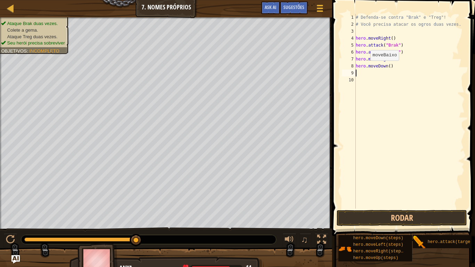
scroll to position [3, 0]
click at [403, 220] on button "Rodar" at bounding box center [401, 218] width 130 height 16
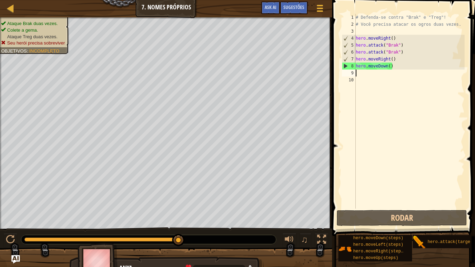
type textarea "m"
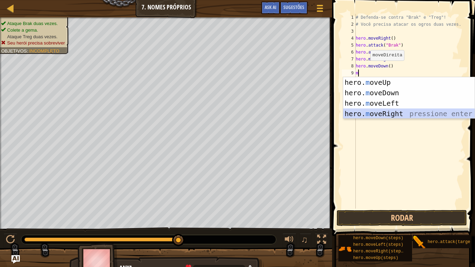
click at [381, 111] on div "hero. m oveUp pressione enter hero. m oveDown pressione enter hero. m oveLeft p…" at bounding box center [408, 108] width 131 height 63
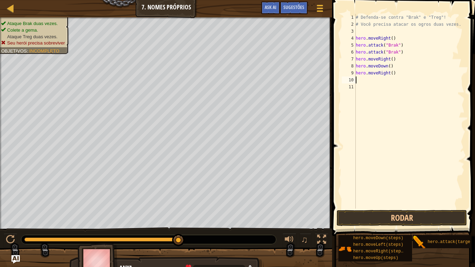
type textarea "b"
type textarea "m"
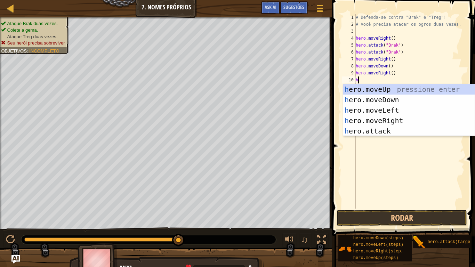
type textarea "he"
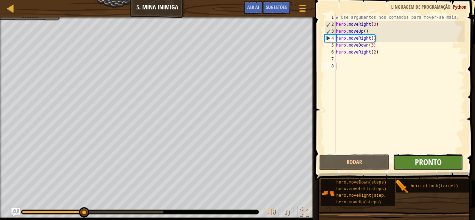
click at [434, 162] on span "Pronto" at bounding box center [428, 161] width 27 height 11
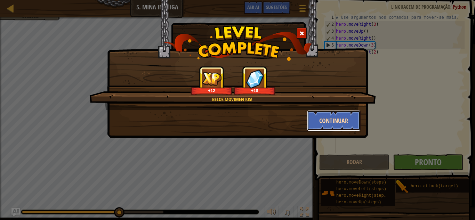
click at [343, 120] on button "Continuar" at bounding box center [334, 120] width 54 height 21
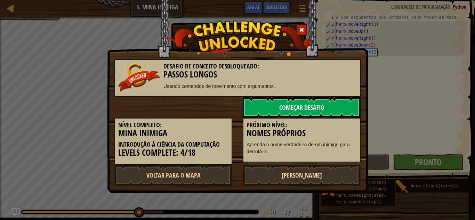
click at [341, 175] on link "[PERSON_NAME]" at bounding box center [302, 175] width 118 height 21
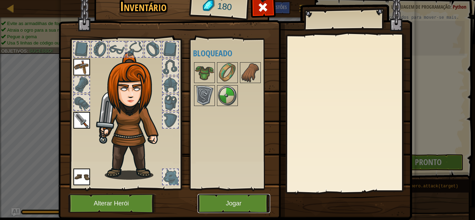
click at [252, 201] on button "Jogar" at bounding box center [233, 203] width 73 height 19
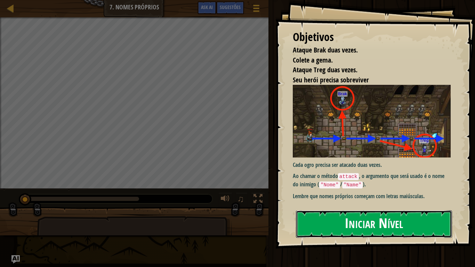
click at [330, 220] on button "Iniciar Nível" at bounding box center [374, 223] width 156 height 27
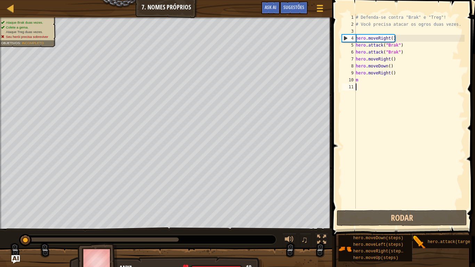
click at [368, 84] on div "# Defenda-se contra "Brak" e "Treg"! # Você precisa atacar os ogros duas vezes.…" at bounding box center [409, 118] width 110 height 209
click at [364, 81] on div "# Defenda-se contra "Brak" e "Treg"! # Você precisa atacar os ogros duas vezes.…" at bounding box center [409, 118] width 110 height 209
click at [397, 73] on div "# Defenda-se contra "Brak" e "Treg"! # Você precisa atacar os ogros duas vezes.…" at bounding box center [409, 118] width 110 height 209
click at [365, 83] on div "# Defenda-se contra "Brak" e "Treg"! # Você precisa atacar os ogros duas vezes.…" at bounding box center [409, 118] width 110 height 209
type textarea "m"
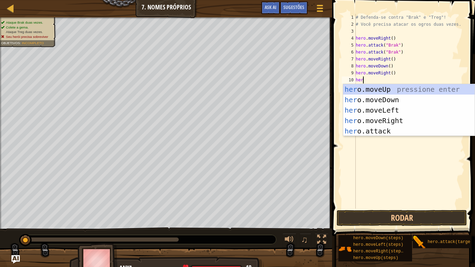
scroll to position [3, 1]
click at [400, 130] on div "hero .moveUp pressione enter hero .moveDown pressione enter hero .moveLeft pres…" at bounding box center [408, 120] width 131 height 73
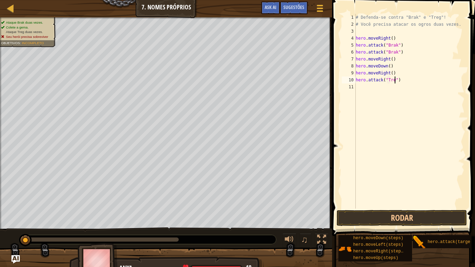
scroll to position [3, 6]
type textarea "hero.attack("Treg")"
click at [413, 218] on button "Rodar" at bounding box center [401, 218] width 130 height 16
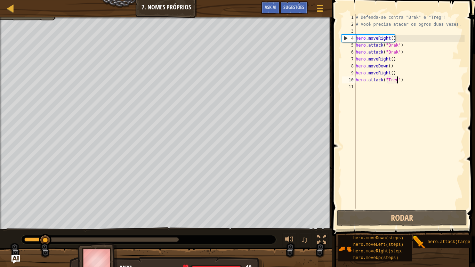
click at [357, 89] on div "# Defenda-se contra "Brak" e "Treg"! # Você precisa atacar os ogros duas vezes.…" at bounding box center [409, 118] width 110 height 209
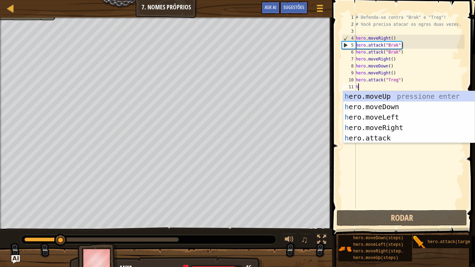
type textarea "h"
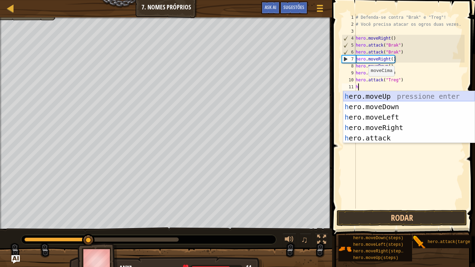
click at [381, 97] on div "h ero.moveUp pressione enter h ero.moveDown pressione enter h ero.moveLeft pres…" at bounding box center [408, 127] width 131 height 73
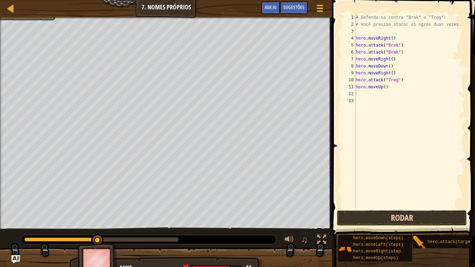
click at [381, 217] on button "Rodar" at bounding box center [401, 218] width 130 height 16
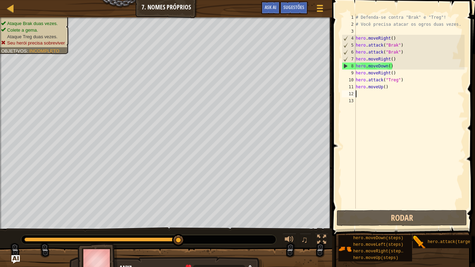
click at [398, 92] on div "# Defenda-se contra "Brak" e "Treg"! # Você precisa atacar os ogros duas vezes.…" at bounding box center [409, 118] width 110 height 209
click at [389, 88] on div "# Defenda-se contra "Brak" e "Treg"! # Você precisa atacar os ogros duas vezes.…" at bounding box center [409, 118] width 110 height 209
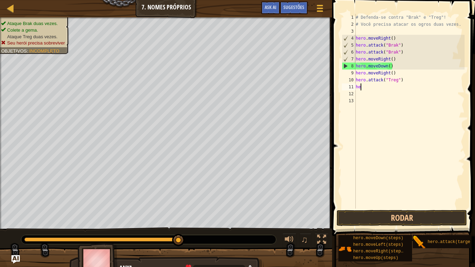
type textarea "h"
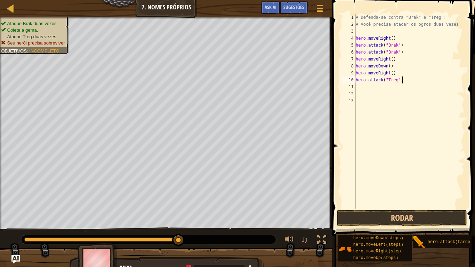
click at [411, 78] on div "# Defenda-se contra "Brak" e "Treg"! # Você precisa atacar os ogros duas vezes.…" at bounding box center [409, 118] width 110 height 209
type textarea "h"
click at [404, 76] on div "# Defenda-se contra "Brak" e "Treg"! # Você precisa atacar os ogros duas vezes.…" at bounding box center [409, 118] width 110 height 209
type textarea "h"
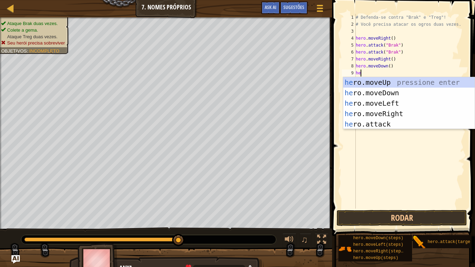
scroll to position [3, 0]
click at [415, 124] on div "he ro.moveUp pressione enter he ro.moveDown pressione enter he ro.moveLeft pres…" at bounding box center [408, 113] width 131 height 73
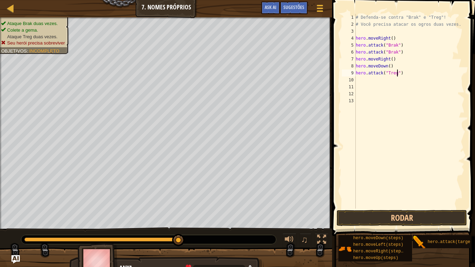
scroll to position [3, 6]
click at [421, 210] on button "Rodar" at bounding box center [401, 218] width 130 height 16
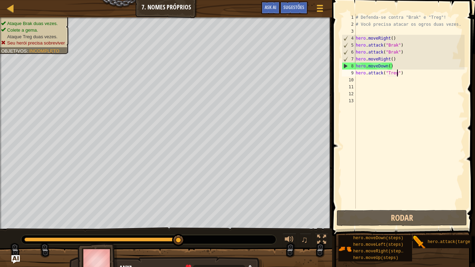
click at [396, 68] on div "# Defenda-se contra "Brak" e "Treg"! # Você precisa atacar os ogros duas vezes.…" at bounding box center [409, 118] width 110 height 209
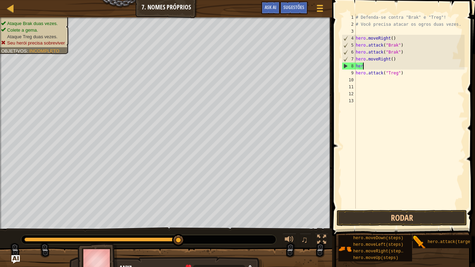
scroll to position [3, 1]
type textarea "h"
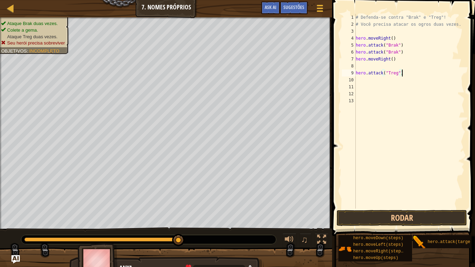
click at [416, 74] on div "# Defenda-se contra "Brak" e "Treg"! # Você precisa atacar os ogros duas vezes.…" at bounding box center [409, 118] width 110 height 209
type textarea "h"
click at [358, 67] on div "# Defenda-se contra "Brak" e "Treg"! # Você precisa atacar os ogros duas vezes.…" at bounding box center [409, 118] width 110 height 209
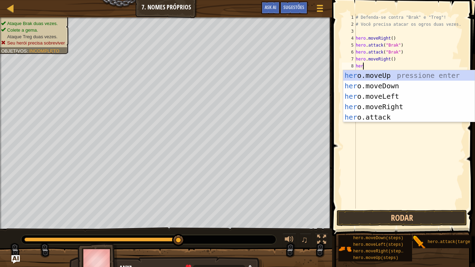
type textarea "hero"
